Goal: Information Seeking & Learning: Learn about a topic

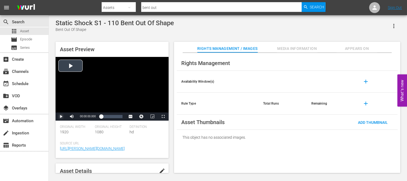
click at [61, 116] on span "Video Player" at bounding box center [61, 116] width 0 height 0
drag, startPoint x: 89, startPoint y: 116, endPoint x: 83, endPoint y: 116, distance: 6.3
click at [83, 116] on div "Volume Level" at bounding box center [80, 116] width 5 height 1
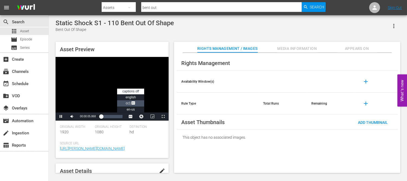
click at [132, 103] on span "Video Player" at bounding box center [133, 103] width 5 height 5
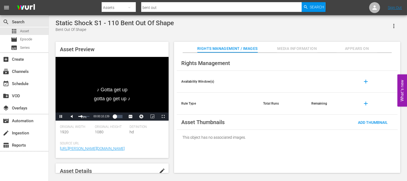
click at [81, 117] on div "Volume Level" at bounding box center [79, 116] width 3 height 1
click at [96, 92] on div "Video Player" at bounding box center [112, 85] width 113 height 56
click at [61, 116] on span "Video Player" at bounding box center [61, 116] width 0 height 0
click at [109, 117] on div "Loaded : 7.68% 00:07:22.712 00:00:34.716" at bounding box center [111, 116] width 21 height 5
click at [61, 116] on span "Video Player" at bounding box center [61, 116] width 0 height 0
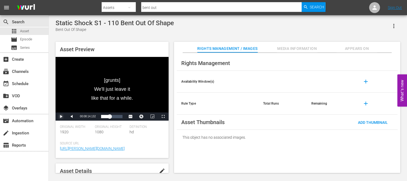
click at [61, 116] on span "Video Player" at bounding box center [61, 116] width 0 height 0
click at [115, 117] on div "Loaded : 45.19% 00:13:26.368 00:08:19.438" at bounding box center [111, 116] width 21 height 5
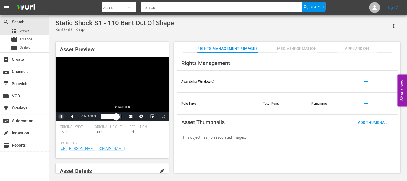
click at [121, 119] on div "Loaded : 75.96% 00:19:45.836 00:14:48.030" at bounding box center [111, 116] width 21 height 5
click at [27, 30] on span "Asset" at bounding box center [24, 30] width 9 height 5
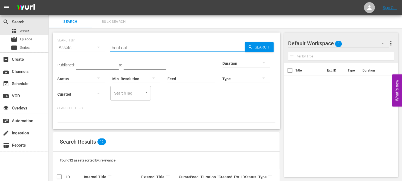
drag, startPoint x: 137, startPoint y: 46, endPoint x: 85, endPoint y: 43, distance: 51.8
click at [85, 43] on div "SEARCH BY Search By Assets Search ID, Title, Description, Keywords, or Category…" at bounding box center [166, 44] width 218 height 19
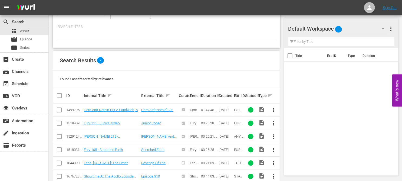
scroll to position [106, 0]
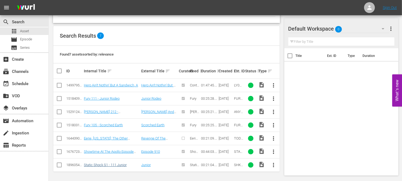
type input "junior"
click at [118, 165] on link "Static Shock S1 - 111 Junior" at bounding box center [105, 165] width 43 height 4
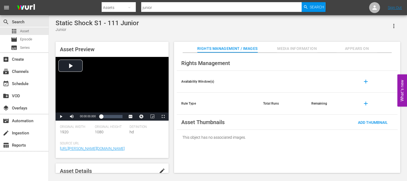
click at [174, 168] on div "Rights Management Availability Window(s) add Rule Type Total Runs Remaining add…" at bounding box center [287, 113] width 226 height 120
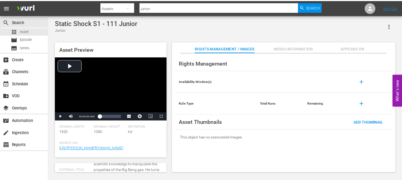
scroll to position [27, 0]
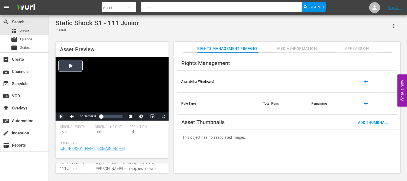
click at [61, 116] on span "Video Player" at bounding box center [61, 116] width 0 height 0
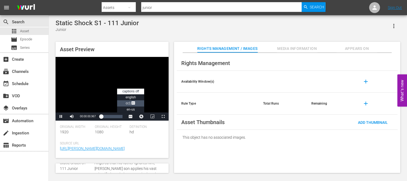
click at [130, 103] on span "CC1 Captions" at bounding box center [131, 103] width 10 height 4
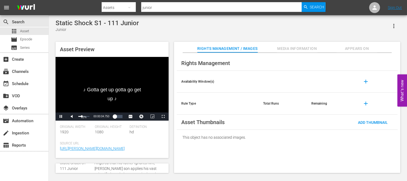
drag, startPoint x: 90, startPoint y: 116, endPoint x: 81, endPoint y: 116, distance: 8.1
click at [81, 116] on div "Volume Level" at bounding box center [80, 116] width 4 height 1
click at [107, 117] on div "00:05:36.007" at bounding box center [107, 116] width 0 height 5
click at [114, 118] on div "Loaded : 36.58% 00:12:32.017 00:06:42.463" at bounding box center [111, 116] width 21 height 5
click at [115, 91] on div "Video Player" at bounding box center [112, 85] width 113 height 56
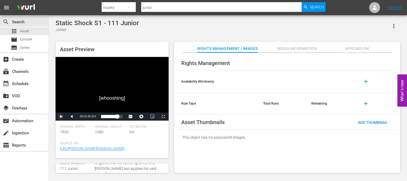
click at [61, 116] on span "Video Player" at bounding box center [61, 116] width 0 height 0
click at [117, 117] on div "00:15:59.119" at bounding box center [109, 116] width 16 height 5
click at [118, 117] on div "00:21:04.106" at bounding box center [109, 116] width 17 height 5
drag, startPoint x: 23, startPoint y: 31, endPoint x: 31, endPoint y: 2, distance: 30.7
click at [23, 31] on span "Asset" at bounding box center [24, 30] width 9 height 5
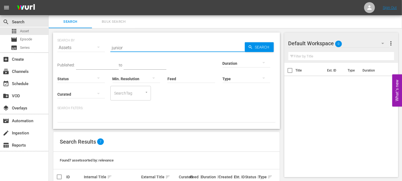
drag, startPoint x: 131, startPoint y: 48, endPoint x: 69, endPoint y: 48, distance: 62.0
click at [69, 48] on div "SEARCH BY Search By Assets Search ID, Title, Description, Keywords, or Category…" at bounding box center [166, 44] width 218 height 19
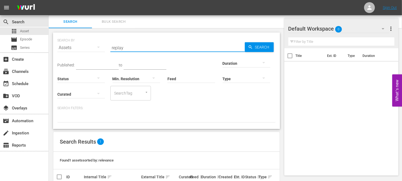
scroll to position [27, 0]
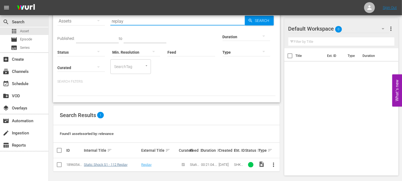
type input "replay"
click at [115, 165] on link "Static Shock S1 - 112 Replay" at bounding box center [106, 164] width 44 height 4
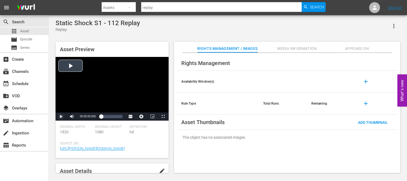
click at [61, 116] on span "Video Player" at bounding box center [61, 116] width 0 height 0
drag, startPoint x: 88, startPoint y: 116, endPoint x: 84, endPoint y: 116, distance: 3.8
click at [84, 116] on div "Volume Level" at bounding box center [81, 116] width 6 height 1
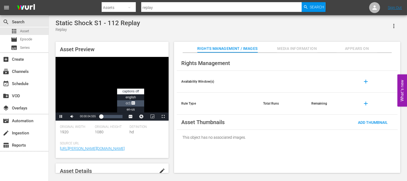
click at [136, 103] on li "CC1 Captions" at bounding box center [130, 103] width 27 height 6
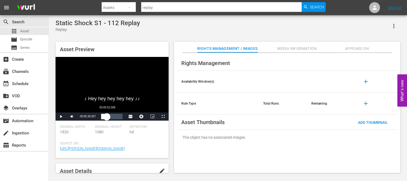
click at [107, 118] on div "Loaded : 9.50% 00:05:52.008 00:00:58.373" at bounding box center [111, 116] width 21 height 5
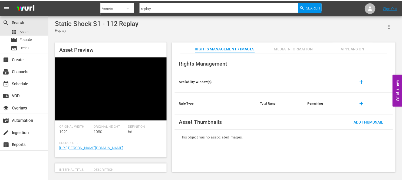
scroll to position [27, 0]
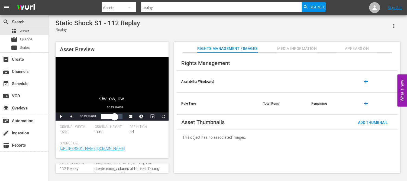
click at [115, 118] on div "Loaded : 35.63% 00:13:20.018 00:06:29.002" at bounding box center [111, 116] width 21 height 5
click at [61, 116] on span "Video Player" at bounding box center [61, 116] width 0 height 0
click at [122, 119] on div "00:20:16.027" at bounding box center [122, 116] width 0 height 5
click at [23, 29] on span "Asset" at bounding box center [24, 30] width 9 height 5
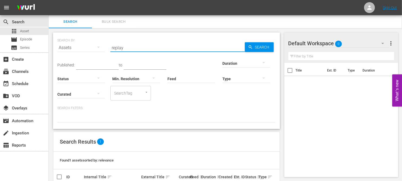
drag, startPoint x: 148, startPoint y: 49, endPoint x: 90, endPoint y: 43, distance: 57.7
click at [90, 43] on div "SEARCH BY Search By Assets Search ID, Title, Description, Keywords, or Category…" at bounding box center [166, 44] width 218 height 19
type input "tantrum"
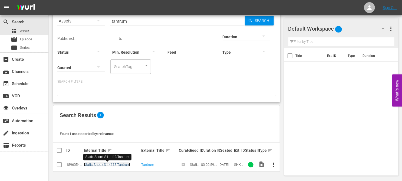
click at [127, 166] on link "Static Shock S1 - 113 Tantrum" at bounding box center [107, 164] width 46 height 4
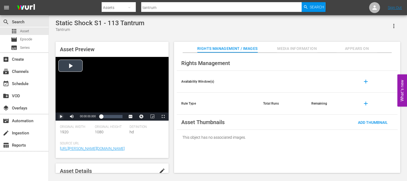
click at [61, 116] on span "Video Player" at bounding box center [61, 116] width 0 height 0
drag, startPoint x: 88, startPoint y: 117, endPoint x: 83, endPoint y: 118, distance: 5.3
click at [83, 117] on div "44%" at bounding box center [83, 116] width 11 height 1
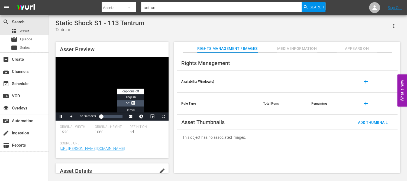
click at [132, 102] on span "Video Player" at bounding box center [133, 103] width 5 height 5
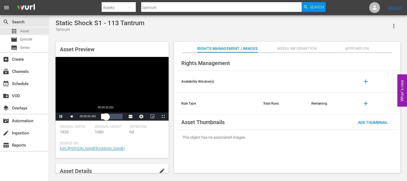
click at [106, 119] on div "Loaded : 9.53% 00:04:15.031 00:00:55.589" at bounding box center [111, 116] width 21 height 5
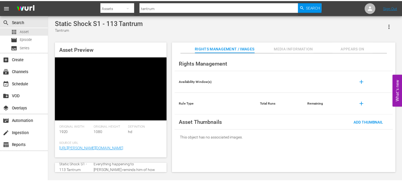
scroll to position [27, 0]
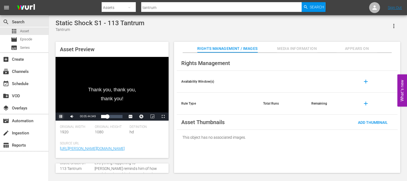
click at [61, 116] on span "Video Player" at bounding box center [61, 116] width 0 height 0
click at [114, 118] on div "Loaded : 38.63% 00:12:45.095 00:07:05.461" at bounding box center [111, 116] width 21 height 5
click at [120, 116] on div "00:15:34.214" at bounding box center [110, 116] width 19 height 5
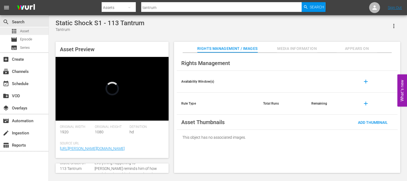
click at [26, 28] on span "Asset" at bounding box center [24, 30] width 9 height 5
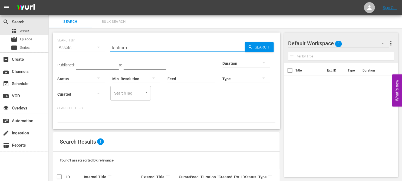
drag, startPoint x: 162, startPoint y: 47, endPoint x: 74, endPoint y: 34, distance: 88.9
click at [74, 34] on div "SEARCH BY Search By Assets Search ID, Title, Description, Keywords, or Category…" at bounding box center [166, 80] width 227 height 96
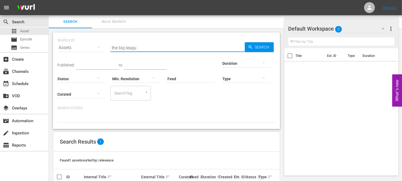
scroll to position [27, 0]
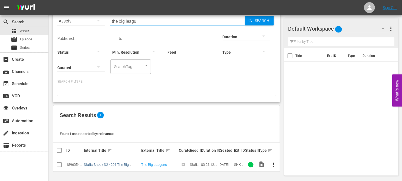
type input "the big leagu"
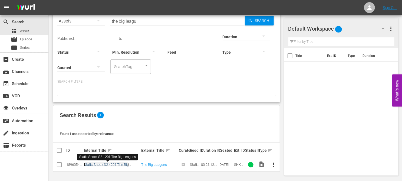
click at [114, 162] on link "Static Shock S2 - 201 The Big Leagues" at bounding box center [106, 166] width 45 height 8
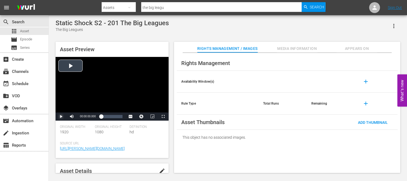
click at [61, 116] on span "Video Player" at bounding box center [61, 116] width 0 height 0
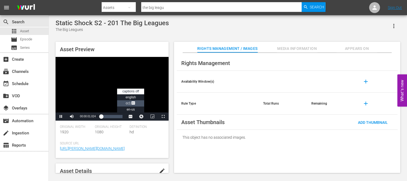
click at [134, 103] on span "Video Player" at bounding box center [133, 103] width 5 height 5
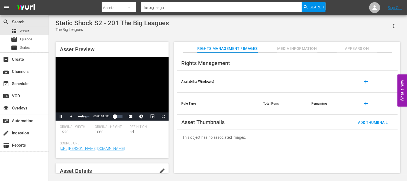
drag, startPoint x: 88, startPoint y: 116, endPoint x: 82, endPoint y: 116, distance: 6.0
click at [82, 116] on div "Volume Level" at bounding box center [80, 116] width 4 height 1
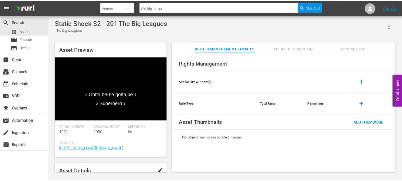
scroll to position [27, 0]
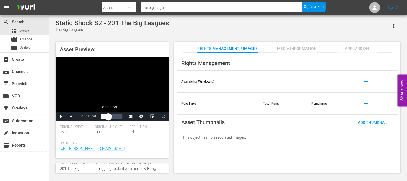
click at [108, 115] on div "Loaded : 8.48% 00:07:14.770 00:00:43.863" at bounding box center [111, 116] width 21 height 5
click at [115, 118] on div "Loaded : 46.26% 00:14:13.438 00:08:44.242" at bounding box center [111, 116] width 21 height 5
click at [121, 118] on div "Loaded : 78.84% 00:20:07.696 00:15:43.151" at bounding box center [111, 116] width 21 height 5
click at [61, 116] on span "Video Player" at bounding box center [61, 116] width 0 height 0
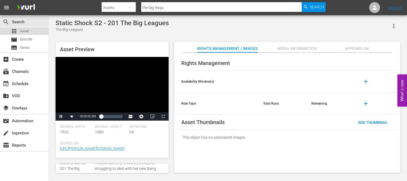
click at [27, 30] on span "Asset" at bounding box center [24, 30] width 9 height 5
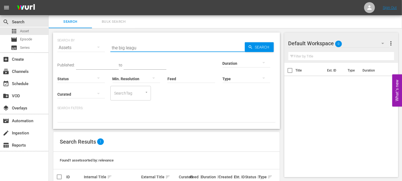
drag, startPoint x: 168, startPoint y: 47, endPoint x: 101, endPoint y: 44, distance: 67.0
click at [101, 44] on div "SEARCH BY Search By Assets Search ID, Title, Description, Keywords, or Category…" at bounding box center [166, 44] width 218 height 19
type input "power play"
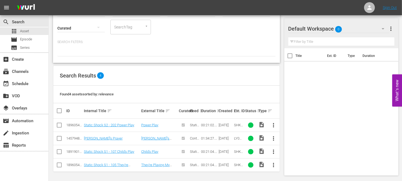
scroll to position [66, 0]
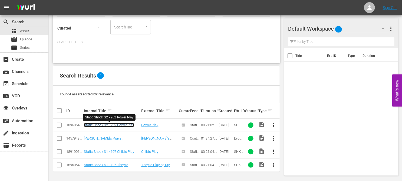
click at [121, 123] on link "Static Shock S2 - 202 Power Play" at bounding box center [109, 125] width 50 height 4
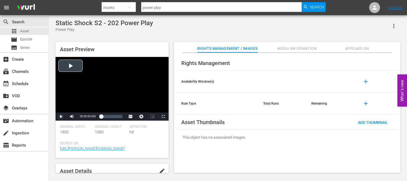
click at [61, 116] on span "Video Player" at bounding box center [61, 116] width 0 height 0
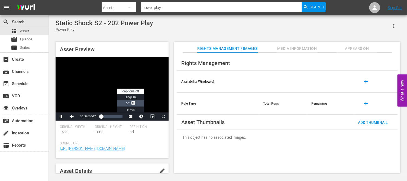
click at [134, 104] on span "Video Player" at bounding box center [133, 103] width 5 height 5
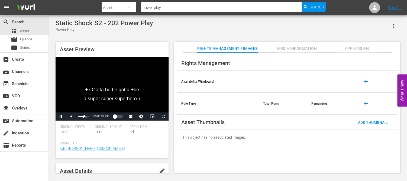
drag, startPoint x: 89, startPoint y: 116, endPoint x: 84, endPoint y: 117, distance: 4.6
click at [84, 117] on div "Volume Level" at bounding box center [81, 116] width 6 height 1
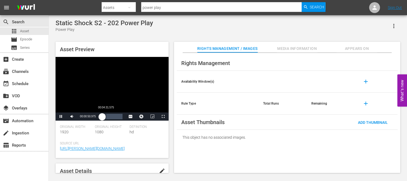
click at [102, 117] on div "00:00:51.099" at bounding box center [101, 116] width 1 height 5
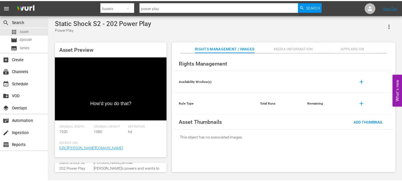
scroll to position [27, 0]
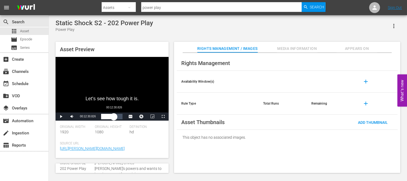
click at [114, 118] on div "Loaded : 32.83% 00:12:30.826 00:05:49.196" at bounding box center [111, 116] width 21 height 5
click at [119, 117] on div "Loaded : 70.42% 00:17:50.326 00:13:45.472" at bounding box center [111, 116] width 21 height 5
click at [120, 115] on div "00:19:07.339" at bounding box center [110, 116] width 19 height 5
click at [24, 30] on span "Asset" at bounding box center [24, 30] width 9 height 5
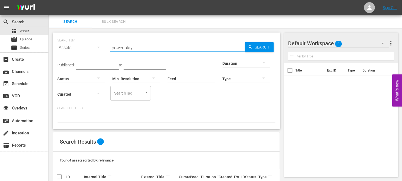
drag, startPoint x: 137, startPoint y: 47, endPoint x: 88, endPoint y: 38, distance: 50.1
click at [88, 38] on div "SEARCH BY Search By Assets Search ID, Title, Description, Keywords, or Category…" at bounding box center [166, 44] width 218 height 19
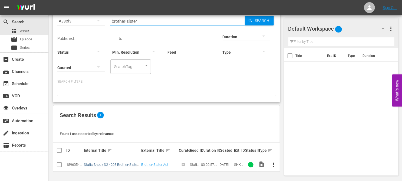
type input "brother-sister"
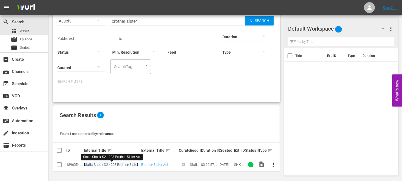
click at [118, 165] on link "Static Shock S2 - 203 Brother-Sister Act" at bounding box center [111, 166] width 54 height 8
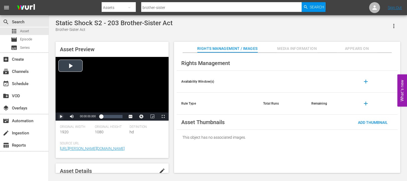
click at [61, 116] on span "Video Player" at bounding box center [61, 116] width 0 height 0
drag, startPoint x: 87, startPoint y: 116, endPoint x: 82, endPoint y: 117, distance: 5.5
click at [82, 117] on div "39%" at bounding box center [84, 116] width 14 height 8
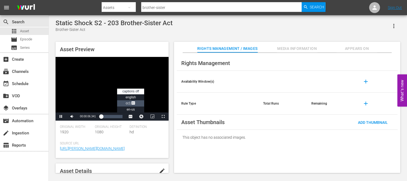
click at [135, 103] on span "Video Player" at bounding box center [133, 103] width 5 height 5
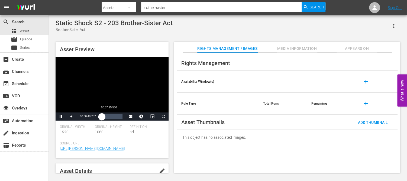
click at [109, 117] on div "Loaded : 8.60% 00:07:25.550 00:00:48.845" at bounding box center [111, 116] width 21 height 5
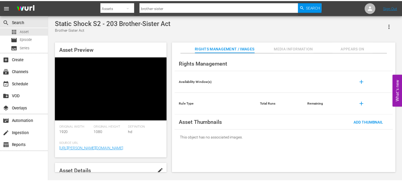
scroll to position [27, 0]
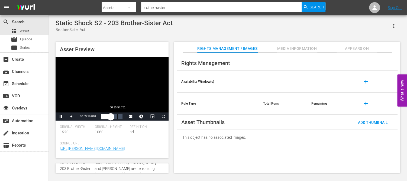
click at [117, 116] on div "Loaded : 50.16% 00:15:54.751 00:09:29.838" at bounding box center [111, 116] width 21 height 5
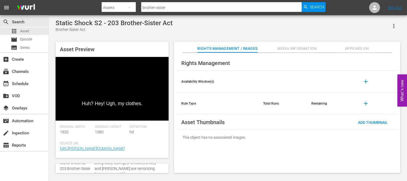
click at [172, 155] on div "Asset Preview Huh? Hey! Ugh, my clothes. Video Player is loading. Play Video Pa…" at bounding box center [228, 104] width 350 height 131
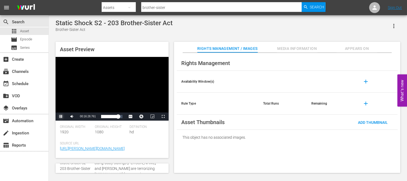
click at [61, 116] on span "Video Player" at bounding box center [61, 116] width 0 height 0
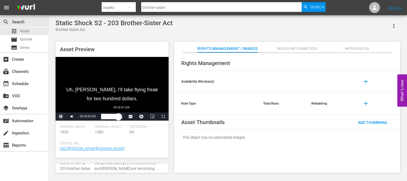
click at [118, 116] on div "00:16:55.680" at bounding box center [109, 116] width 17 height 5
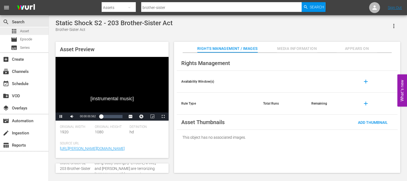
click at [24, 30] on span "Asset" at bounding box center [24, 30] width 9 height 5
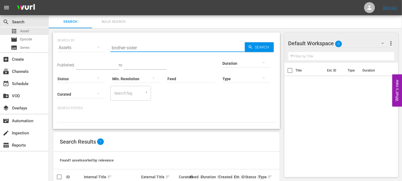
drag, startPoint x: 148, startPoint y: 48, endPoint x: 96, endPoint y: 43, distance: 52.0
click at [96, 43] on div "SEARCH BY Search By Assets Search ID, Title, Description, Keywords, or Category…" at bounding box center [166, 44] width 218 height 19
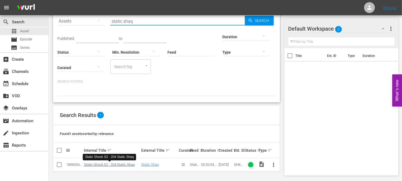
type input "static shaq"
click at [125, 163] on link "Static Shock S2 - 204 Static Shaq" at bounding box center [109, 164] width 51 height 4
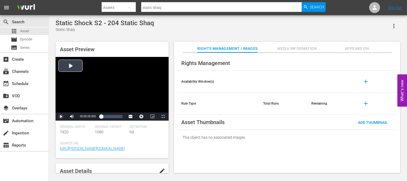
click at [61, 116] on span "Video Player" at bounding box center [61, 116] width 0 height 0
drag, startPoint x: 89, startPoint y: 117, endPoint x: 82, endPoint y: 116, distance: 6.3
click at [82, 116] on div "Volume Level" at bounding box center [80, 116] width 4 height 1
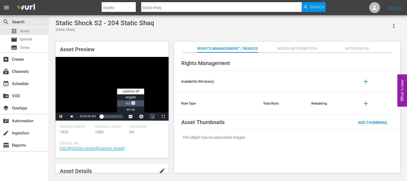
click at [135, 101] on span "Video Player" at bounding box center [133, 103] width 5 height 5
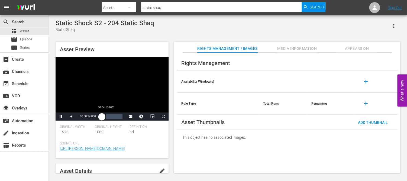
click at [102, 118] on div "00:00:35.057" at bounding box center [101, 116] width 1 height 5
click at [114, 119] on div "Loaded : 31.13% 00:12:10.227 00:05:29.708" at bounding box center [111, 116] width 21 height 5
click at [61, 116] on span "Video Player" at bounding box center [61, 116] width 0 height 0
click at [121, 118] on div "Loaded : 68.47% 00:19:18.838 00:13:14.106" at bounding box center [111, 116] width 21 height 5
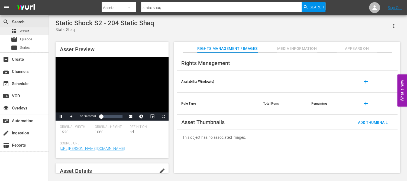
click at [30, 30] on div "apps Asset" at bounding box center [24, 31] width 48 height 8
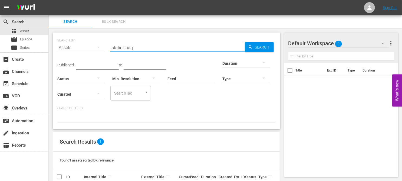
drag, startPoint x: 142, startPoint y: 50, endPoint x: 84, endPoint y: 43, distance: 58.3
click at [84, 43] on div "SEARCH BY Search By Assets Search ID, Title, Description, Keywords, or Category…" at bounding box center [166, 44] width 218 height 19
type input "frozen"
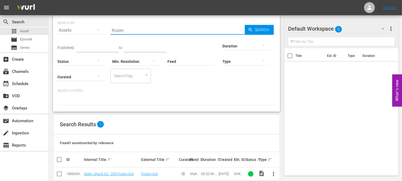
scroll to position [27, 0]
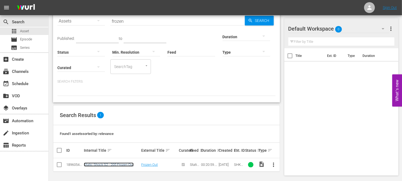
click at [123, 165] on link "Static Shock S2 - 205 Frozen Out" at bounding box center [109, 164] width 50 height 4
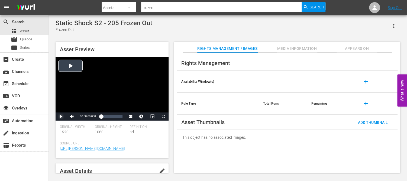
click at [61, 116] on span "Video Player" at bounding box center [61, 116] width 0 height 0
drag, startPoint x: 88, startPoint y: 116, endPoint x: 83, endPoint y: 117, distance: 5.7
click at [83, 117] on div "Volume Level" at bounding box center [80, 116] width 5 height 1
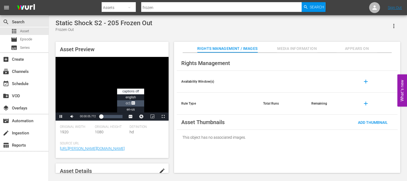
click at [127, 100] on li "CC1 Captions" at bounding box center [130, 103] width 27 height 6
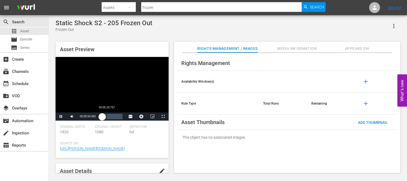
click at [106, 117] on div "Loaded : 9.53% 00:05:18.757 00:00:55.026" at bounding box center [111, 116] width 21 height 5
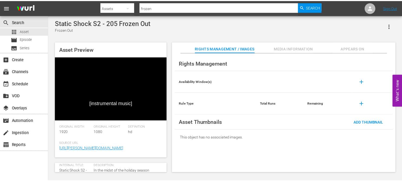
scroll to position [27, 0]
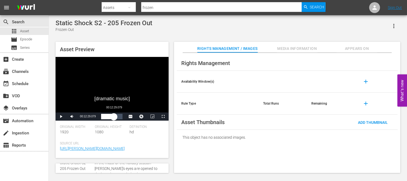
click at [114, 117] on div "Loaded : 36.25% 00:12:29.079 00:06:33.876" at bounding box center [111, 116] width 21 height 5
click at [28, 31] on span "Asset" at bounding box center [24, 30] width 9 height 5
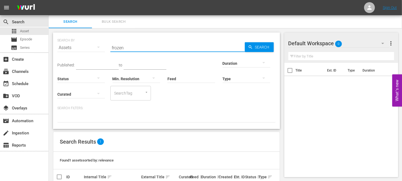
drag, startPoint x: 141, startPoint y: 47, endPoint x: 90, endPoint y: 42, distance: 51.2
click at [90, 42] on div "SEARCH BY Search By Assets Search ID, Title, Description, Keywords, or Category…" at bounding box center [166, 44] width 218 height 19
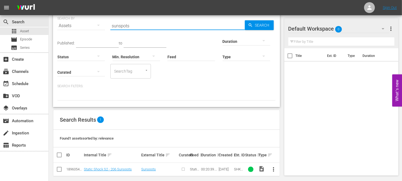
scroll to position [27, 0]
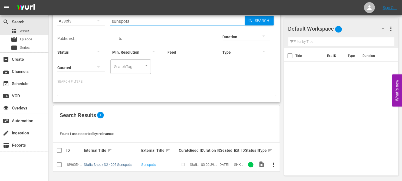
type input "sunspots"
click at [114, 163] on link "Static Shock S2 - 206 Sunspots" at bounding box center [108, 164] width 48 height 4
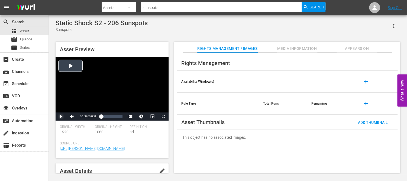
click at [61, 116] on span "Video Player" at bounding box center [61, 116] width 0 height 0
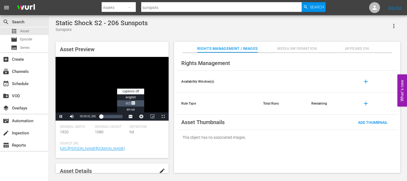
click at [131, 105] on span "Video Player" at bounding box center [133, 103] width 5 height 5
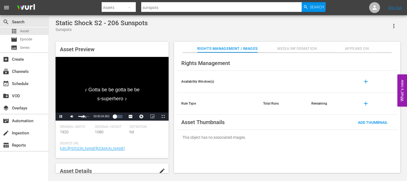
drag, startPoint x: 88, startPoint y: 116, endPoint x: 83, endPoint y: 116, distance: 4.9
click at [83, 116] on div "Volume Level" at bounding box center [80, 116] width 5 height 1
click at [173, 149] on div "Asset Preview ♪ S-superhero ♪ ♪ Gotta be be gotta be be ♪ Video Player is loadi…" at bounding box center [228, 104] width 350 height 131
click at [105, 116] on div "00:00:20.997" at bounding box center [103, 116] width 4 height 5
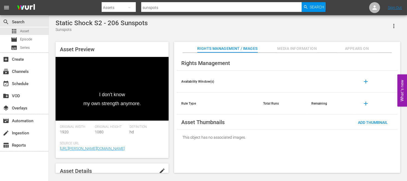
scroll to position [27, 0]
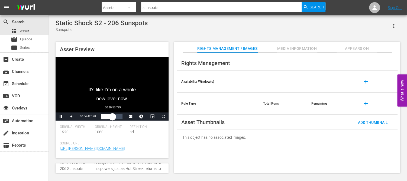
click at [112, 116] on div "Loaded : 27.62% 00:10:58.729 00:04:42.275" at bounding box center [111, 116] width 21 height 5
click at [118, 117] on div "Loaded : 62.53% 00:16:15.742 00:11:50.342" at bounding box center [111, 116] width 21 height 5
click at [119, 117] on div "00:17:07.361" at bounding box center [110, 116] width 18 height 5
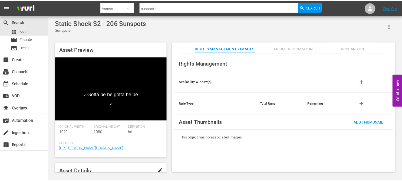
scroll to position [27, 0]
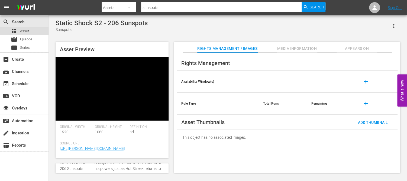
click at [26, 33] on span "Asset" at bounding box center [24, 30] width 9 height 5
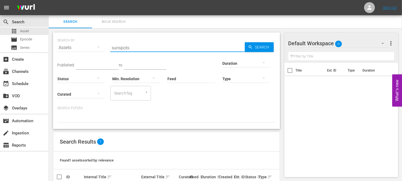
drag, startPoint x: 159, startPoint y: 47, endPoint x: 55, endPoint y: 29, distance: 105.6
click at [56, 29] on div "SEARCH BY Search By Assets Search ID, Title, Description, Keywords, or Category…" at bounding box center [167, 118] width 236 height 180
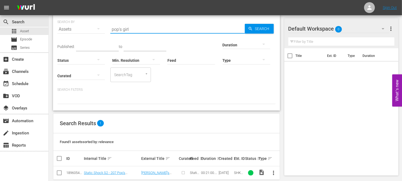
scroll to position [27, 0]
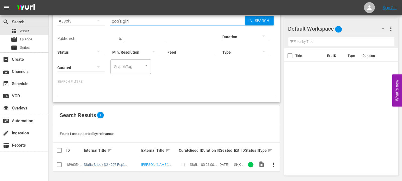
type input "pop's girl"
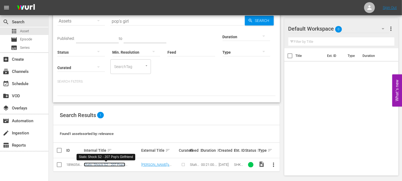
click at [119, 165] on link "Static Shock S2 - 207 Pop's Girlfriend" at bounding box center [104, 166] width 41 height 8
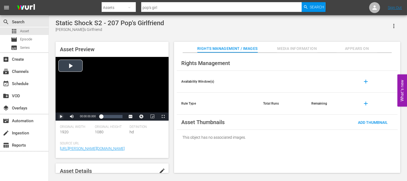
click at [61, 116] on span "Video Player" at bounding box center [61, 116] width 0 height 0
drag, startPoint x: 89, startPoint y: 116, endPoint x: 82, endPoint y: 116, distance: 6.3
click at [82, 116] on div "Volume Level" at bounding box center [80, 116] width 4 height 1
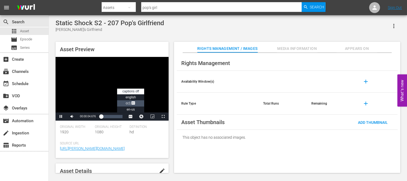
click at [135, 103] on span "Video Player" at bounding box center [133, 103] width 5 height 5
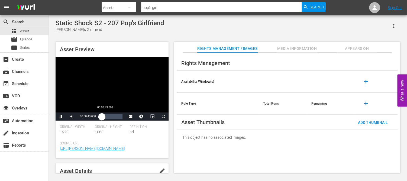
click at [102, 115] on div "00:00:43.750" at bounding box center [101, 116] width 1 height 5
click at [113, 117] on div "Loaded : 31.45% 00:11:25.854 00:05:32.642" at bounding box center [111, 116] width 21 height 5
click at [119, 116] on div "Loaded : 64.34% 00:17:16.757 00:12:29.257" at bounding box center [111, 116] width 21 height 5
click at [121, 119] on div "00:18:15.073" at bounding box center [111, 116] width 20 height 5
click at [110, 116] on div "Loaded : 100.00% 00:08:46.353 00:20:43.577" at bounding box center [111, 116] width 21 height 5
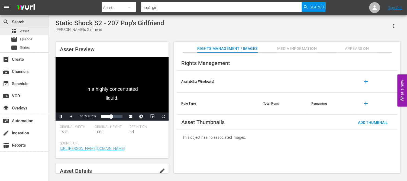
click at [23, 33] on span "Asset" at bounding box center [24, 30] width 9 height 5
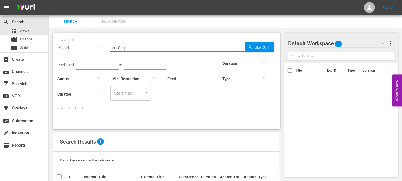
drag, startPoint x: 151, startPoint y: 47, endPoint x: 74, endPoint y: 35, distance: 77.9
click at [75, 36] on div "SEARCH BY Search By Assets Search ID, Title, Description, Keywords, or Category…" at bounding box center [166, 44] width 218 height 19
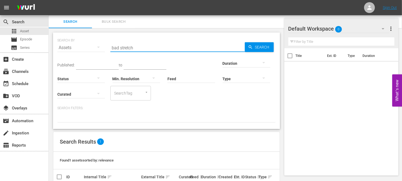
scroll to position [27, 0]
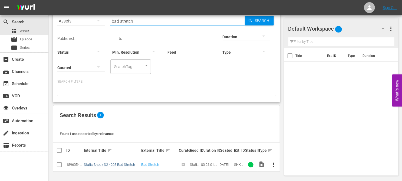
type input "bad stretch"
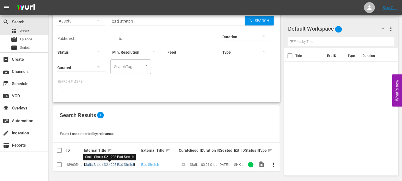
click at [128, 165] on link "Static Shock S2 - 208 Bad Stretch" at bounding box center [109, 164] width 51 height 4
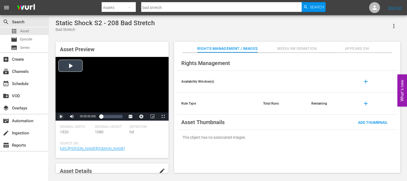
click at [61, 116] on span "Video Player" at bounding box center [61, 116] width 0 height 0
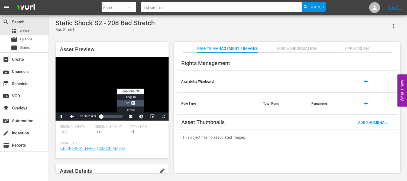
click at [126, 102] on span "CC1 Captions" at bounding box center [131, 103] width 10 height 4
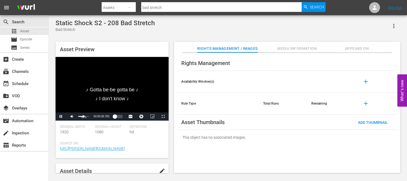
drag, startPoint x: 89, startPoint y: 115, endPoint x: 83, endPoint y: 116, distance: 5.8
click at [83, 116] on div "Volume Level" at bounding box center [80, 116] width 5 height 1
click at [103, 117] on div "00:00:34.527" at bounding box center [102, 116] width 2 height 5
click at [61, 116] on span "Video Player" at bounding box center [61, 116] width 0 height 0
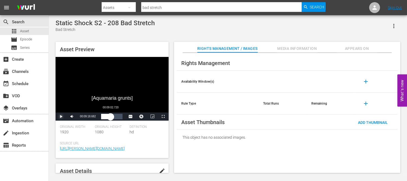
click at [110, 117] on div "Loaded : 19.51% 00:09:02.720 00:03:02.325" at bounding box center [111, 116] width 21 height 5
click at [118, 117] on div "Loaded : 53.81% 00:16:13.703 00:10:13.509" at bounding box center [111, 116] width 21 height 5
click at [117, 116] on div "00:16:34.590" at bounding box center [109, 116] width 16 height 5
click at [115, 117] on div "00:15:28.531" at bounding box center [108, 116] width 14 height 5
click at [117, 117] on div "00:13:19.222" at bounding box center [109, 116] width 16 height 5
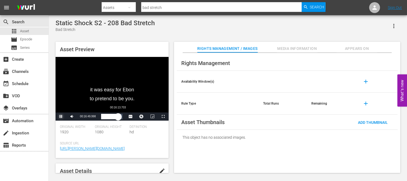
click at [118, 116] on div "00:16:49.997" at bounding box center [109, 116] width 17 height 5
click at [117, 116] on div "00:16:49.273" at bounding box center [109, 116] width 17 height 5
click at [61, 116] on span "Video Player" at bounding box center [61, 116] width 0 height 0
click at [118, 116] on div "00:16:30.848" at bounding box center [109, 116] width 17 height 5
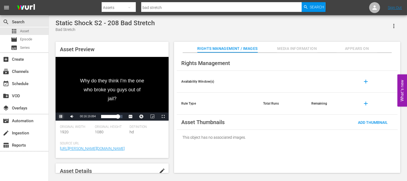
click at [61, 116] on span "Video Player" at bounding box center [61, 116] width 0 height 0
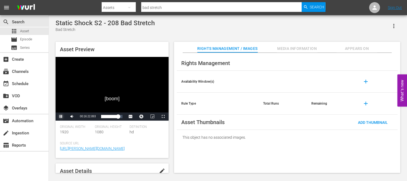
click at [61, 116] on span "Video Player" at bounding box center [61, 116] width 0 height 0
